Goal: Information Seeking & Learning: Learn about a topic

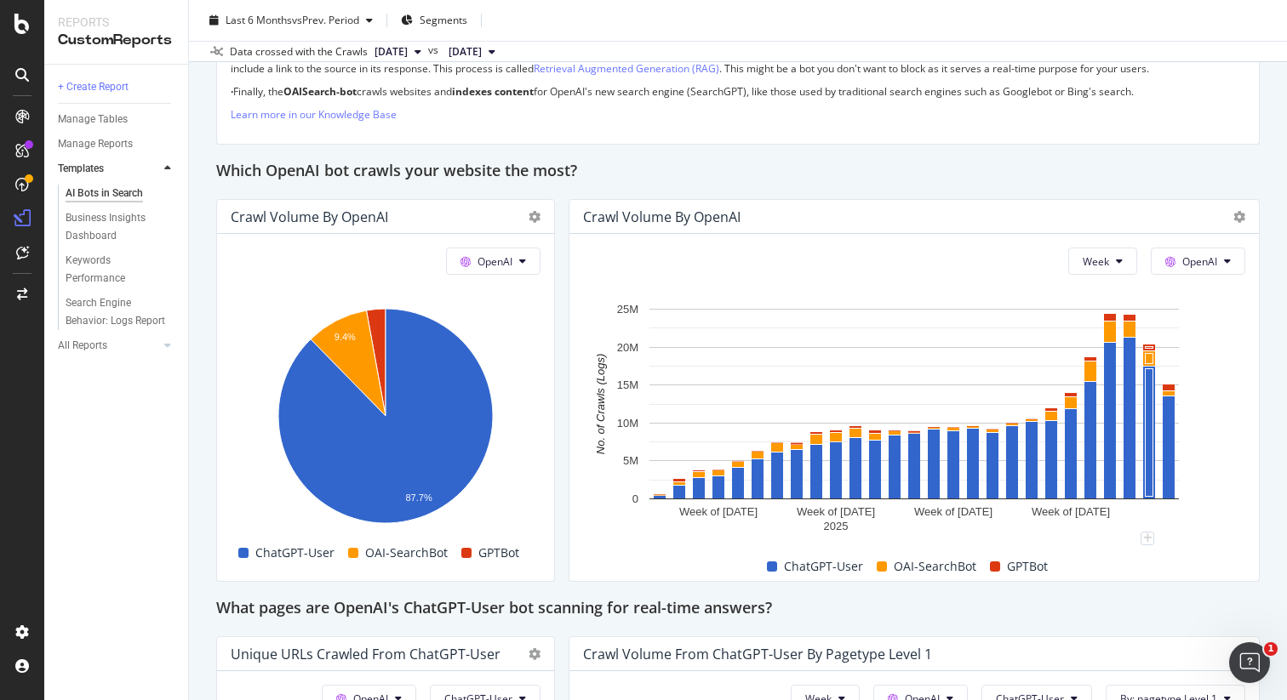
scroll to position [1357, 0]
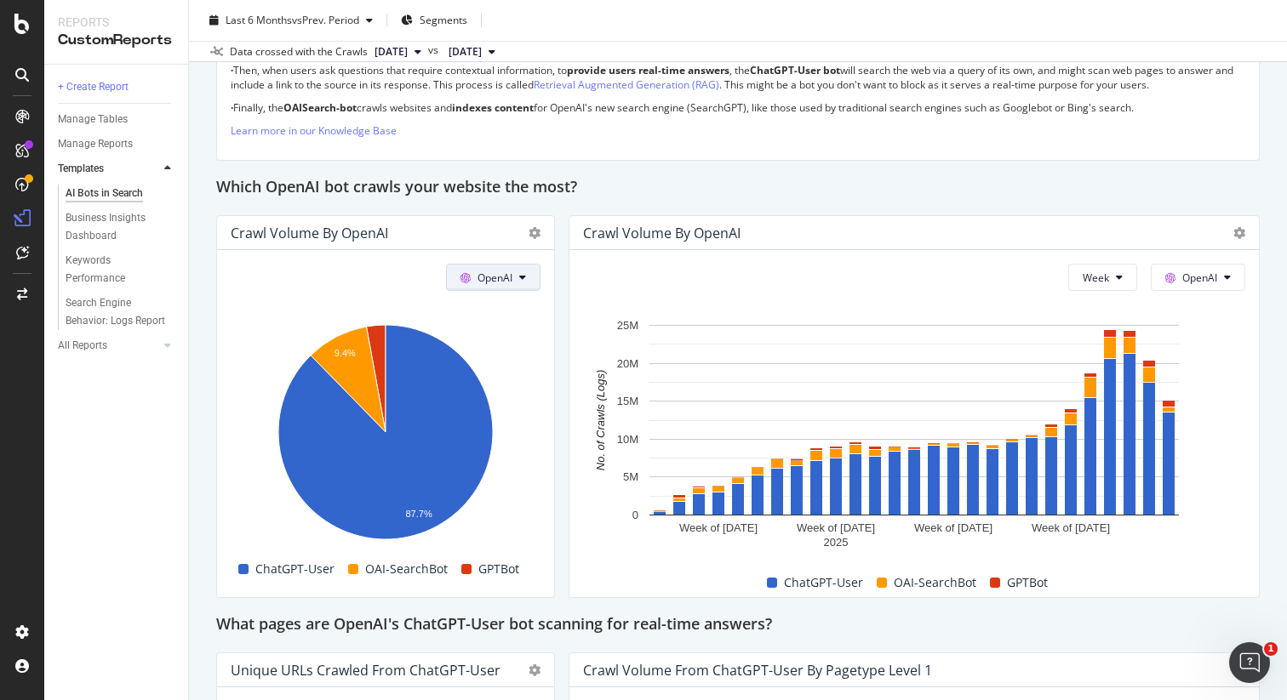
click at [481, 271] on span "OpenAI" at bounding box center [494, 278] width 35 height 14
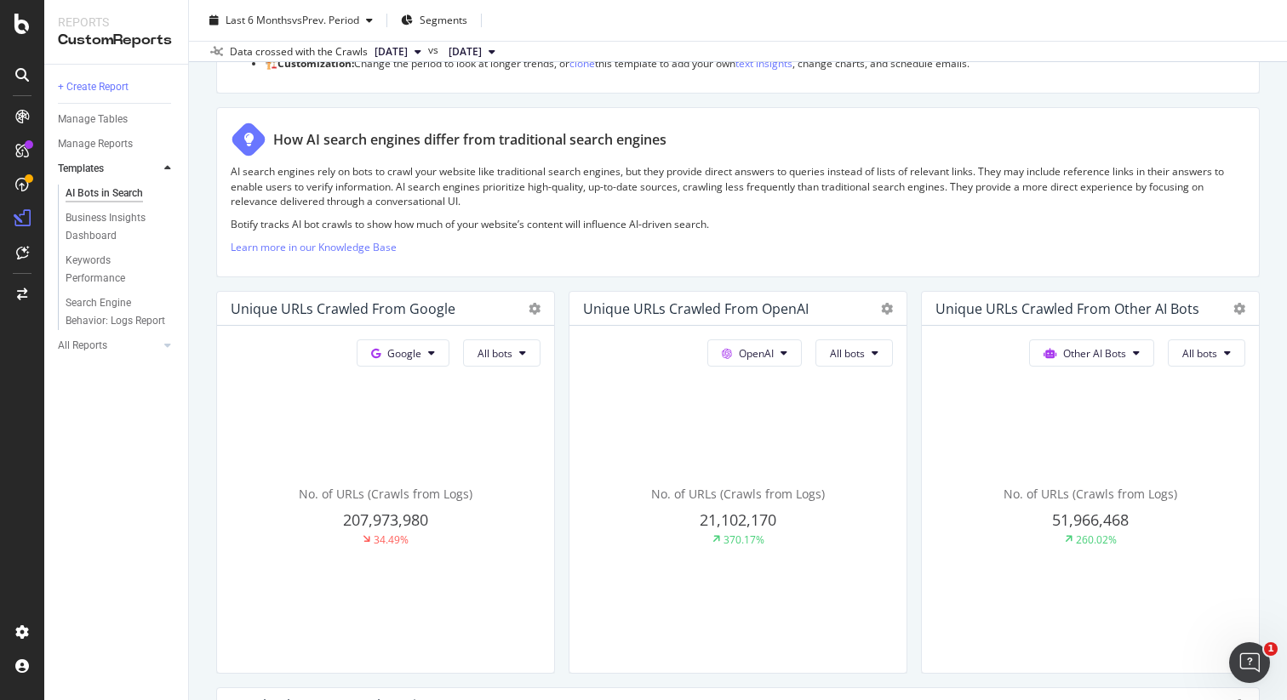
scroll to position [195, 0]
